Goal: Task Accomplishment & Management: Complete application form

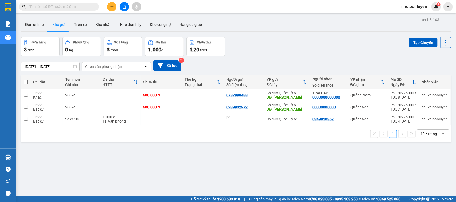
click at [111, 7] on icon "plus" at bounding box center [112, 7] width 4 height 4
click at [114, 19] on icon "snippets" at bounding box center [113, 20] width 3 height 4
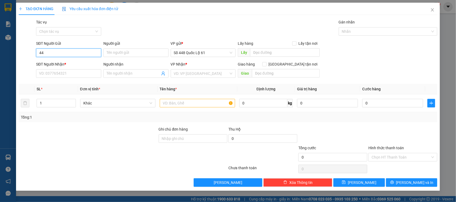
type input "4"
drag, startPoint x: 71, startPoint y: 64, endPoint x: 58, endPoint y: 61, distance: 13.7
click at [70, 64] on div "0353688144" at bounding box center [68, 64] width 59 height 6
type input "0353688144"
type input "NHA MAN"
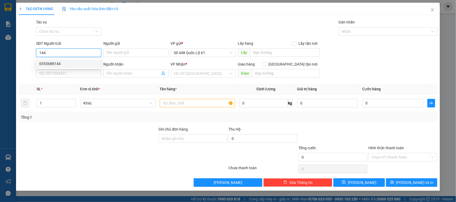
type input "00000000000"
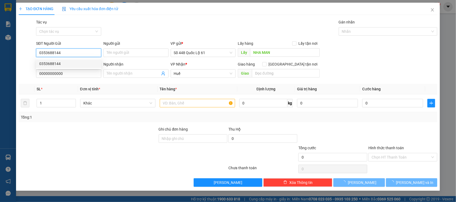
type input "400.000"
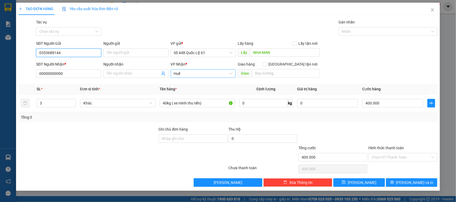
click at [177, 74] on span "Huế" at bounding box center [203, 74] width 59 height 8
type input "0353688144"
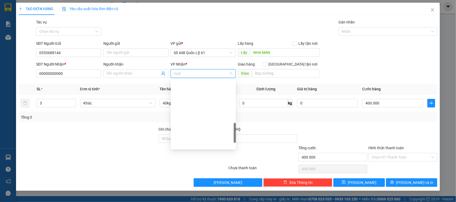
scroll to position [179, 0]
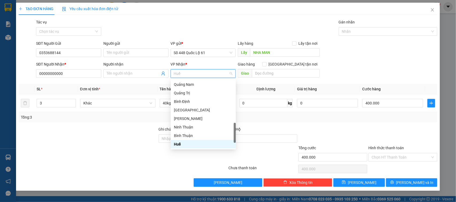
type input "Q"
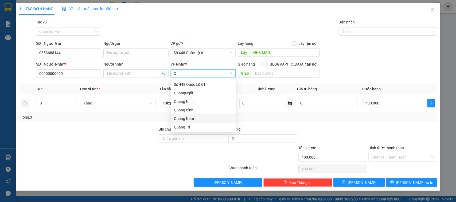
click at [189, 116] on div "Quảng Nam" at bounding box center [203, 119] width 59 height 6
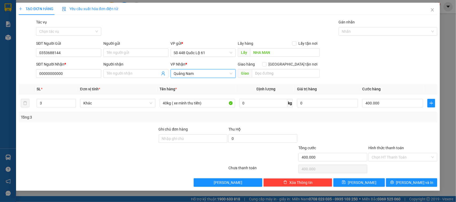
click at [209, 113] on div "Tổng: 3" at bounding box center [228, 117] width 419 height 10
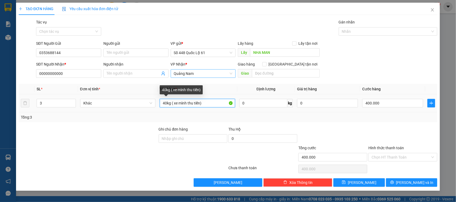
drag, startPoint x: 207, startPoint y: 105, endPoint x: 168, endPoint y: 102, distance: 38.6
click at [168, 102] on input "40kg ( xe mình thu tiền)" at bounding box center [197, 103] width 75 height 9
click at [171, 102] on input "40kg ( xe mình thu tiền)" at bounding box center [197, 103] width 75 height 9
drag, startPoint x: 171, startPoint y: 102, endPoint x: 216, endPoint y: 108, distance: 44.7
click at [216, 108] on input "40kg ( xe mình thu tiền)" at bounding box center [197, 103] width 75 height 9
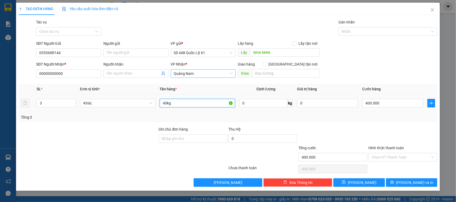
type input "40kg"
click at [399, 108] on div "400.000" at bounding box center [392, 103] width 61 height 11
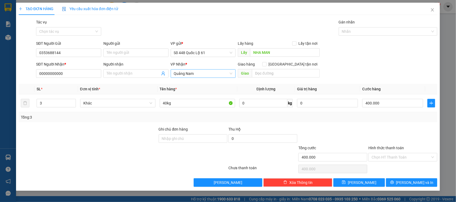
click at [377, 90] on span "Cước hàng" at bounding box center [371, 89] width 18 height 4
click at [375, 103] on input "400.000" at bounding box center [392, 103] width 61 height 9
type input "2"
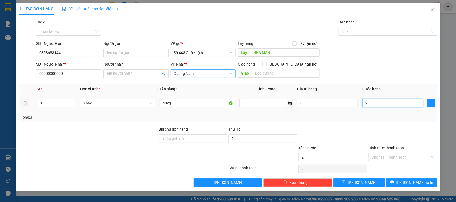
type input "20"
type input "200"
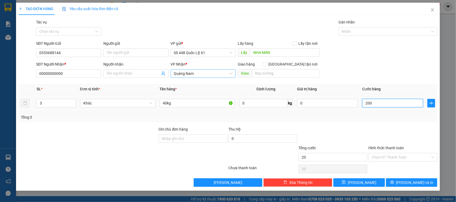
type input "200"
type input "200.000"
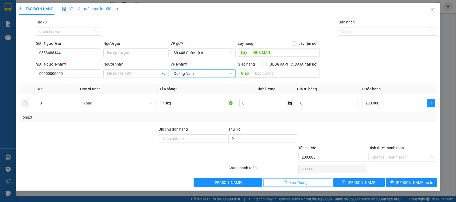
drag, startPoint x: 417, startPoint y: 121, endPoint x: 331, endPoint y: 180, distance: 103.7
click at [413, 122] on div "Tổng: 3" at bounding box center [228, 117] width 419 height 10
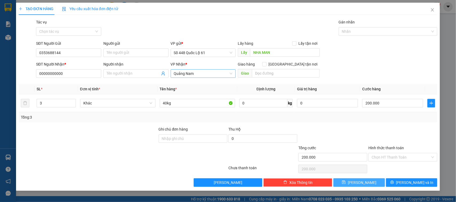
click at [357, 186] on button "[PERSON_NAME]" at bounding box center [358, 183] width 51 height 9
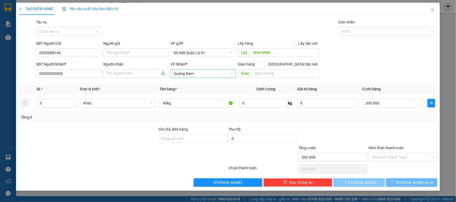
type input "0"
